Goal: Information Seeking & Learning: Understand process/instructions

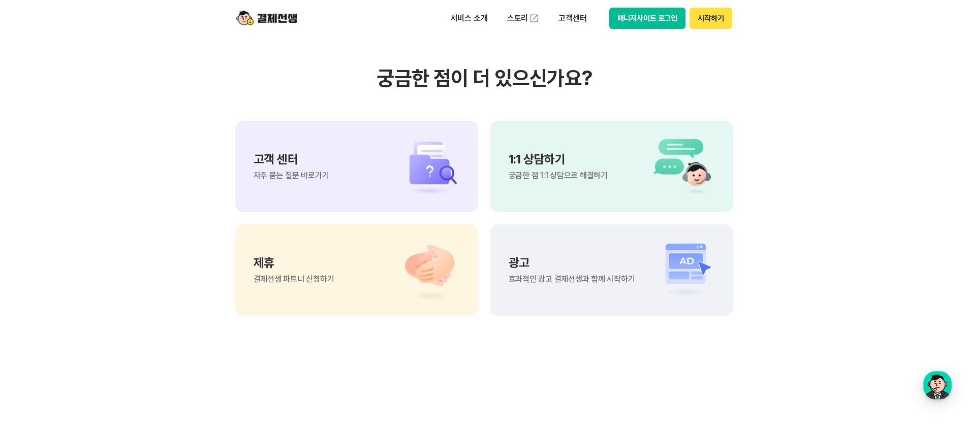
scroll to position [8535, 0]
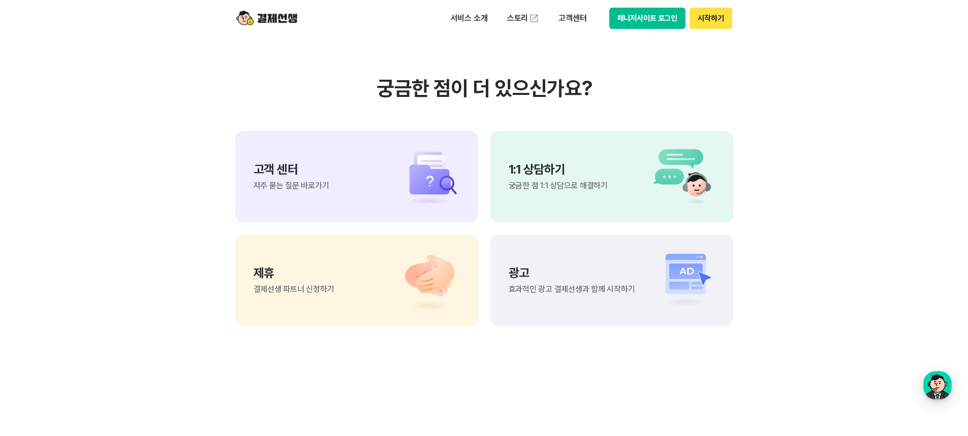
click at [382, 196] on div "고객 센터 자주 묻는 질문 바로가기" at bounding box center [356, 176] width 243 height 91
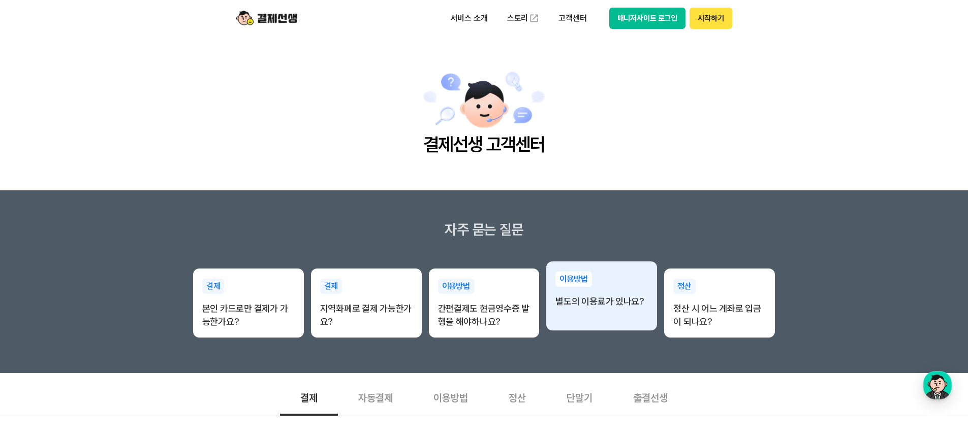
click at [645, 317] on div "이용방법 별도의 이용료가 있나요?" at bounding box center [601, 290] width 111 height 57
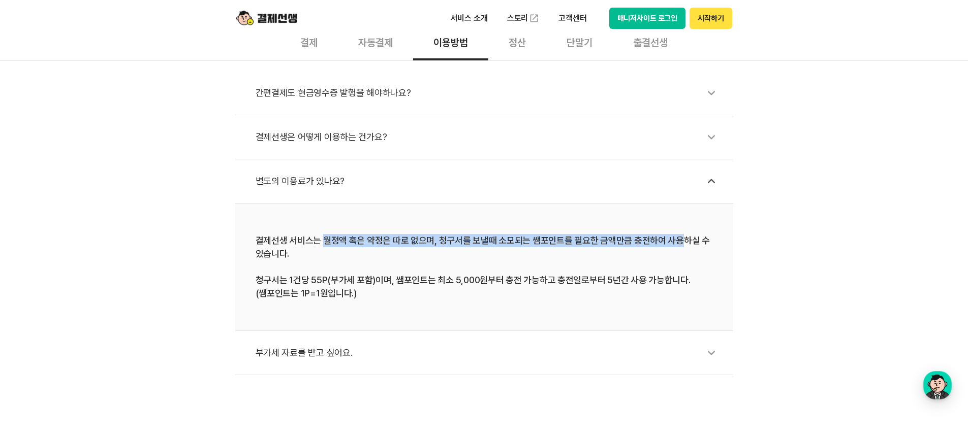
drag, startPoint x: 325, startPoint y: 245, endPoint x: 679, endPoint y: 241, distance: 353.6
click at [678, 241] on div "결제선생 서비스는 월정액 혹은 약정은 따로 없으며, 청구서를 보낼때 소모되는 쌤포인트를 필요한 금액만큼 충전하여 사용하실 수 있습니다. 청구서…" at bounding box center [484, 267] width 457 height 66
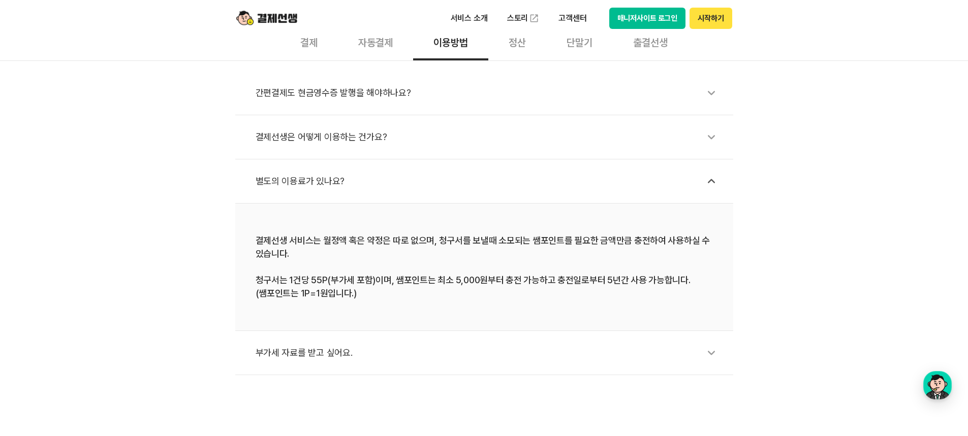
click at [660, 274] on div "결제선생 서비스는 월정액 혹은 약정은 따로 없으며, 청구서를 보낼때 소모되는 쌤포인트를 필요한 금액만큼 충전하여 사용하실 수 있습니다. 청구서…" at bounding box center [484, 267] width 457 height 66
click at [415, 141] on div "결제선생은 어떻게 이용하는 건가요?" at bounding box center [489, 136] width 467 height 23
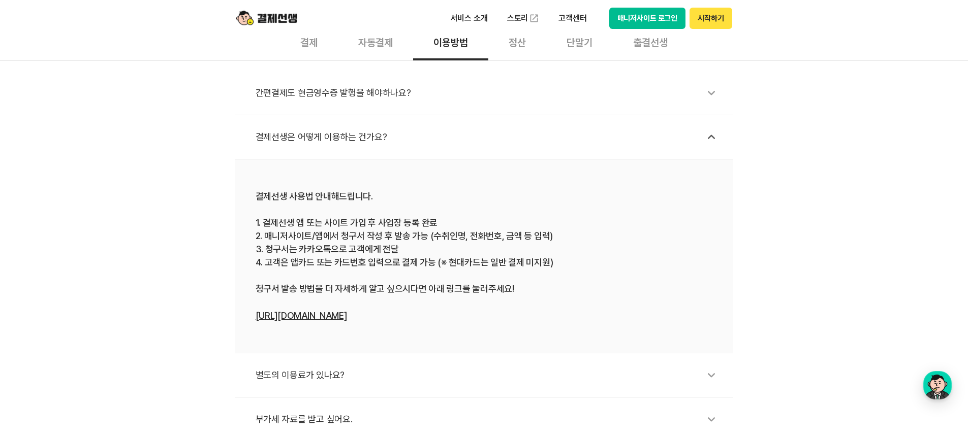
click at [303, 319] on link "https://bit.ly/3EU0Xa9" at bounding box center [301, 315] width 91 height 11
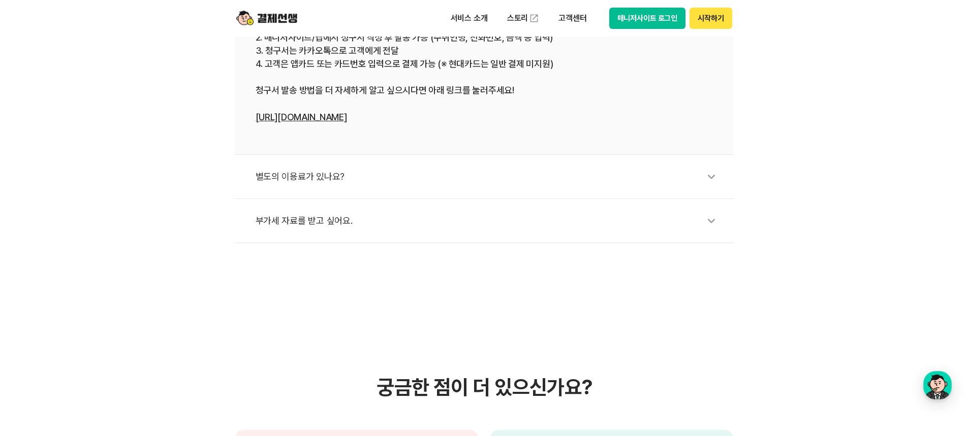
scroll to position [559, 0]
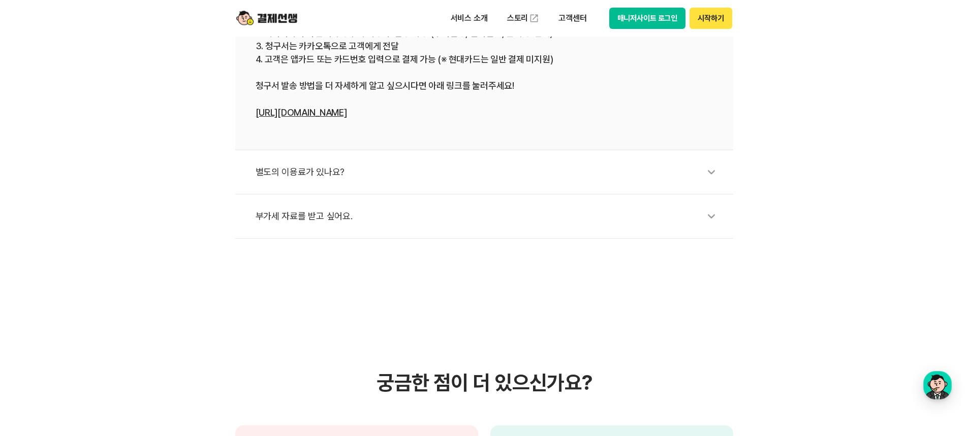
click at [463, 180] on div "별도의 이용료가 있나요?" at bounding box center [489, 172] width 467 height 23
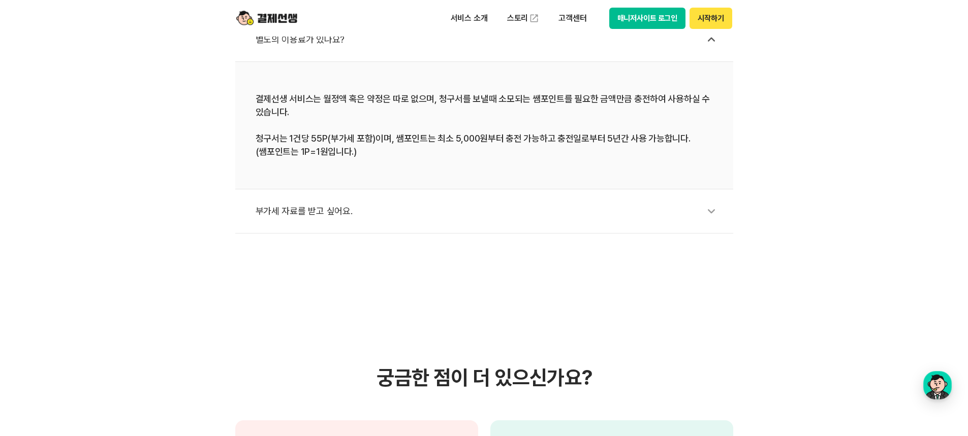
scroll to position [406, 0]
